Goal: Task Accomplishment & Management: Use online tool/utility

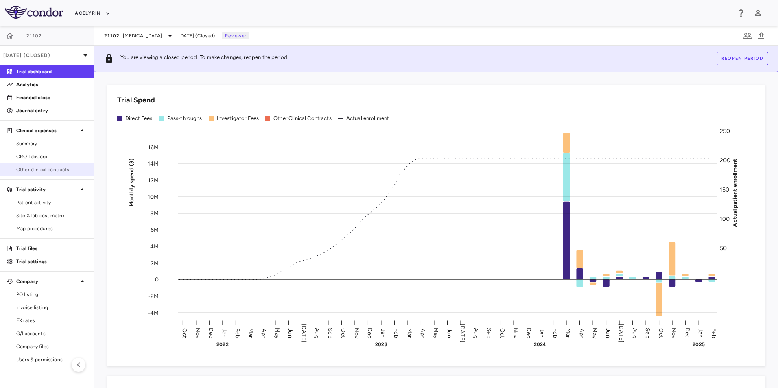
click at [53, 168] on span "Other clinical contracts" at bounding box center [51, 169] width 71 height 7
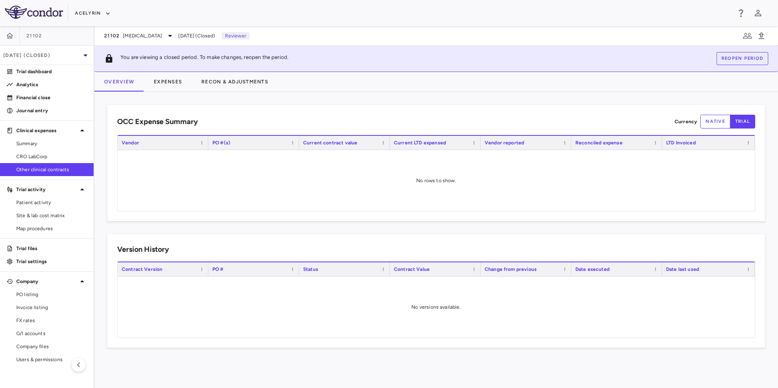
drag, startPoint x: 452, startPoint y: 35, endPoint x: 492, endPoint y: 33, distance: 39.5
click at [455, 34] on div "21102 [MEDICAL_DATA] [DATE] (Closed) Reviewer" at bounding box center [436, 36] width 684 height 20
drag, startPoint x: 498, startPoint y: 33, endPoint x: 422, endPoint y: 34, distance: 75.7
click at [491, 33] on div "21102 [MEDICAL_DATA] [DATE] (Closed) Reviewer" at bounding box center [436, 36] width 684 height 20
drag, startPoint x: 422, startPoint y: 34, endPoint x: 236, endPoint y: 215, distance: 259.7
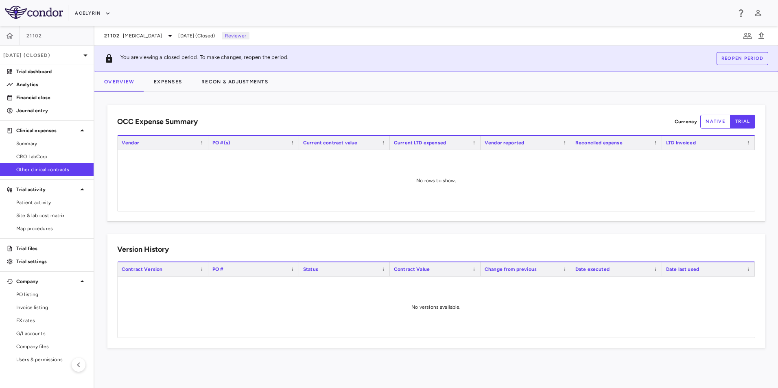
click at [422, 35] on div "21102 [MEDICAL_DATA] [DATE] (Closed) Reviewer" at bounding box center [436, 36] width 684 height 20
click at [186, 311] on div at bounding box center [436, 307] width 637 height 61
click at [154, 358] on div "OCC Expense Summary Currency native trial Drag here to set row groups Drag here…" at bounding box center [436, 240] width 684 height 296
click at [714, 123] on button "native" at bounding box center [716, 122] width 30 height 14
click at [174, 86] on button "Expenses" at bounding box center [168, 82] width 48 height 20
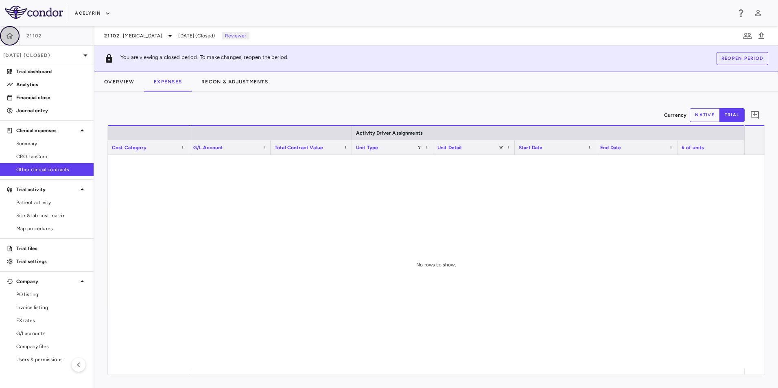
click at [11, 35] on icon "button" at bounding box center [10, 36] width 8 height 8
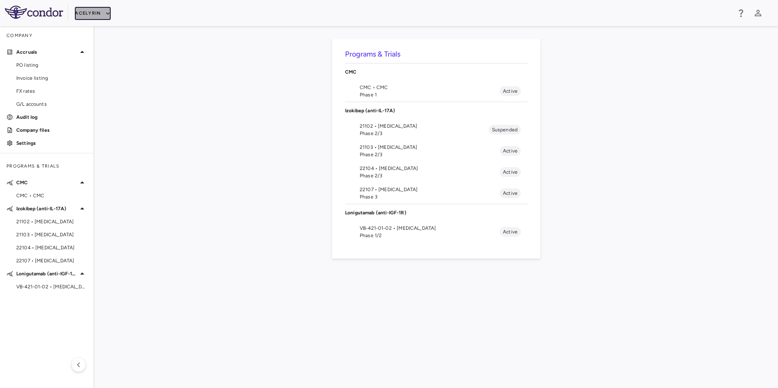
click at [89, 13] on button "Acelyrin" at bounding box center [93, 13] width 36 height 13
click at [105, 44] on li "Acelyrin - CMC" at bounding box center [109, 41] width 68 height 12
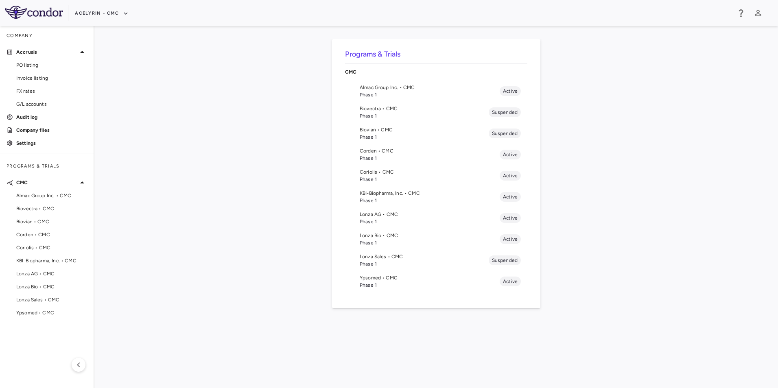
click at [379, 222] on span "Phase 1" at bounding box center [430, 221] width 140 height 7
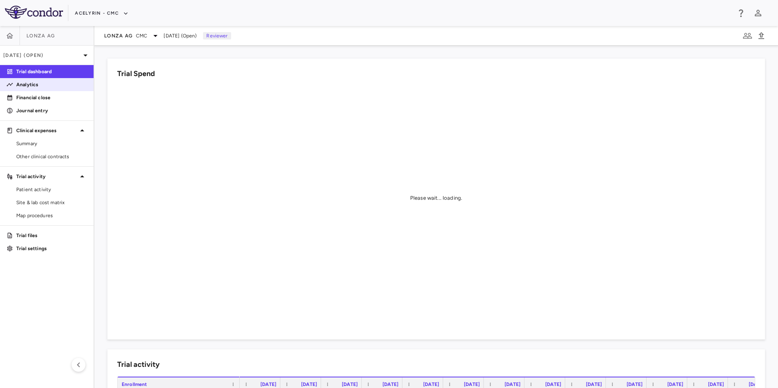
click at [28, 83] on p "Analytics" at bounding box center [51, 84] width 71 height 7
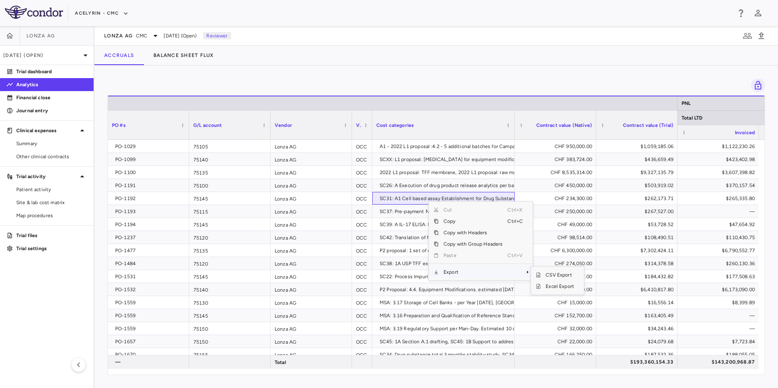
click at [451, 276] on span "Export" at bounding box center [473, 272] width 69 height 11
click at [553, 289] on span "Excel Export" at bounding box center [560, 286] width 38 height 11
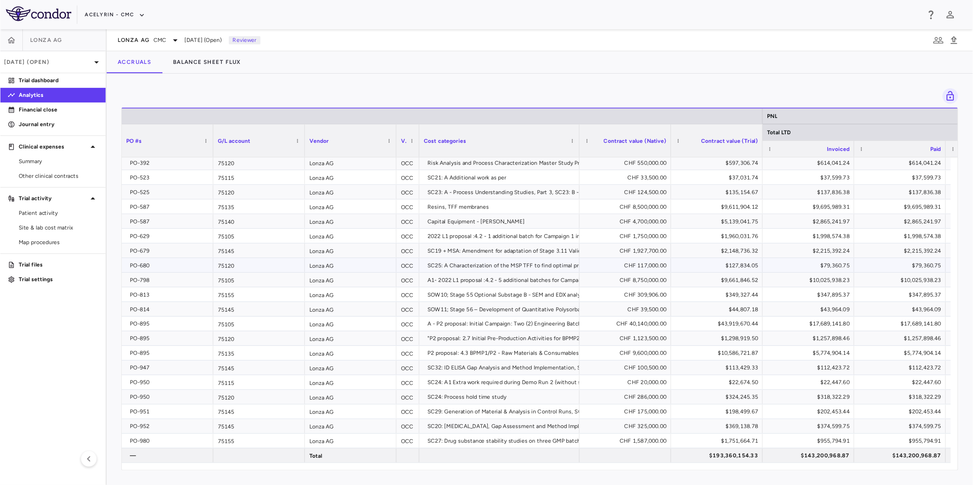
scroll to position [742, 0]
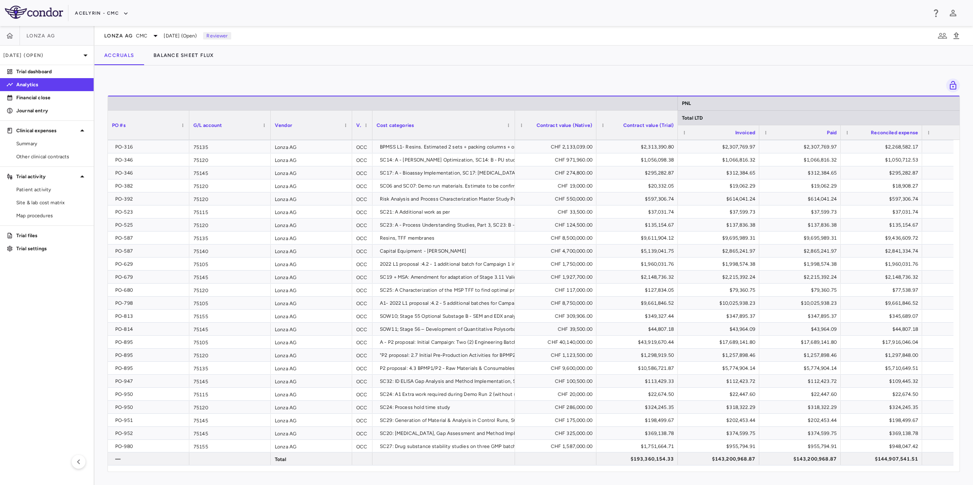
click at [76, 300] on aside "Lonza AG [DATE] (Open) Trial dashboard Analytics Financial close Journal entry …" at bounding box center [47, 255] width 94 height 459
